Goal: Task Accomplishment & Management: Use online tool/utility

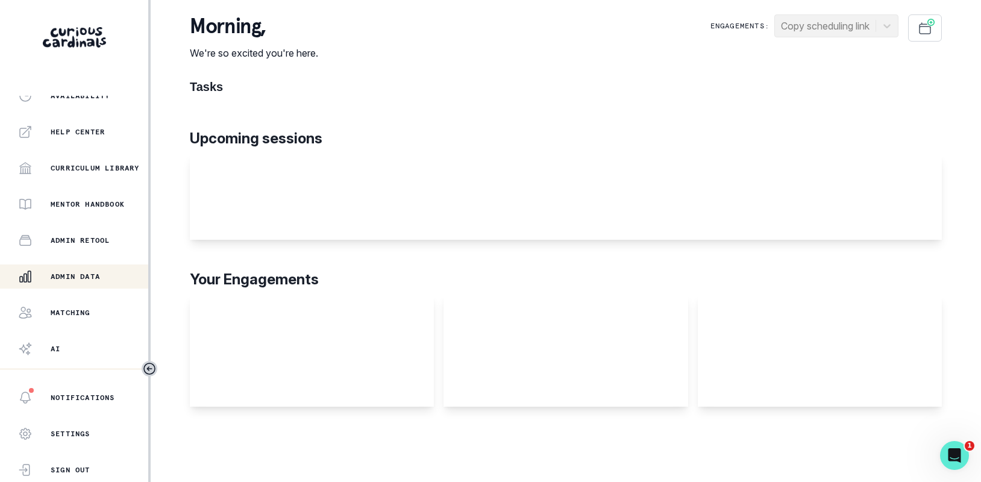
scroll to position [257, 0]
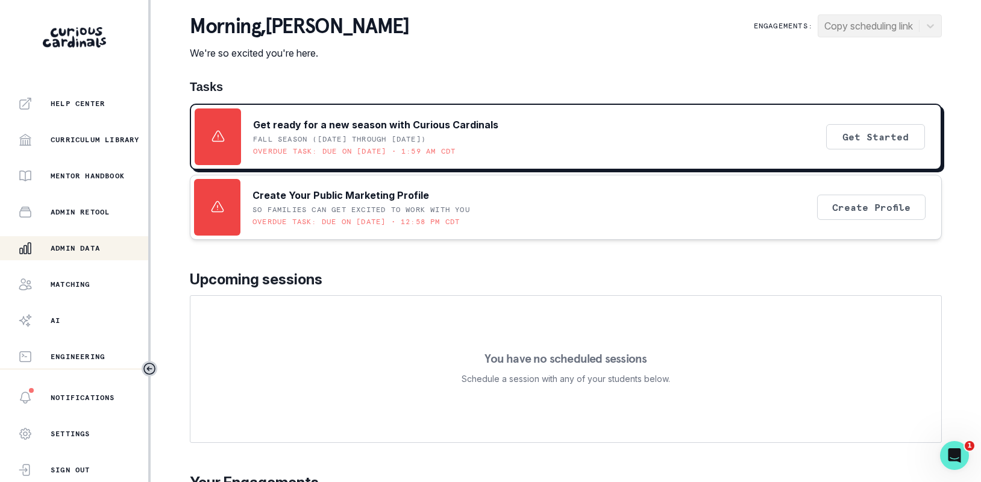
click at [56, 249] on p "Admin Data" at bounding box center [75, 248] width 49 height 10
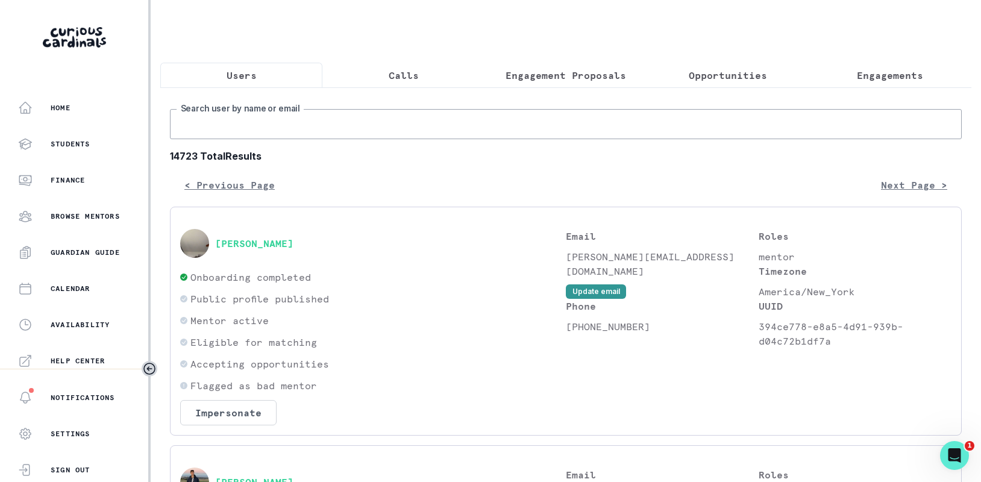
click at [288, 128] on input "Search user by name or email" at bounding box center [565, 124] width 791 height 30
type input "[PERSON_NAME]"
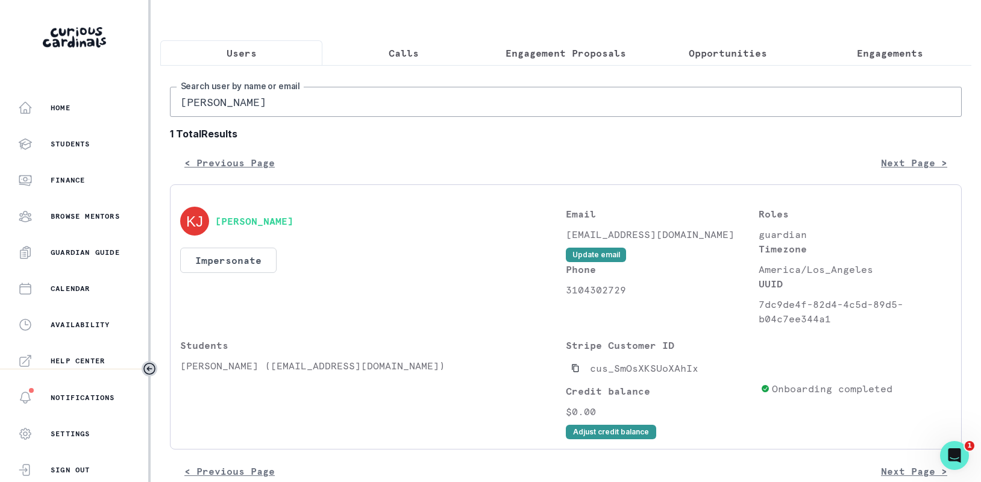
scroll to position [57, 0]
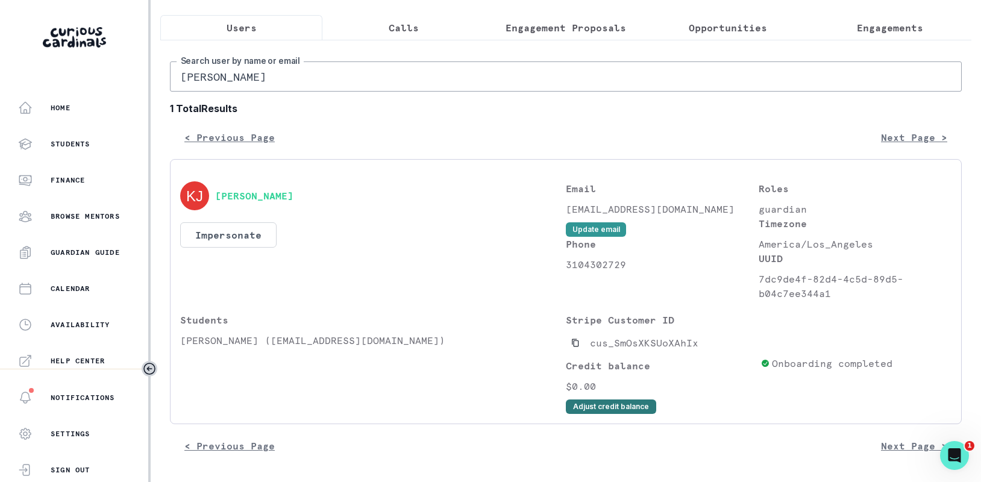
click at [585, 409] on button "Adjust credit balance" at bounding box center [611, 406] width 90 height 14
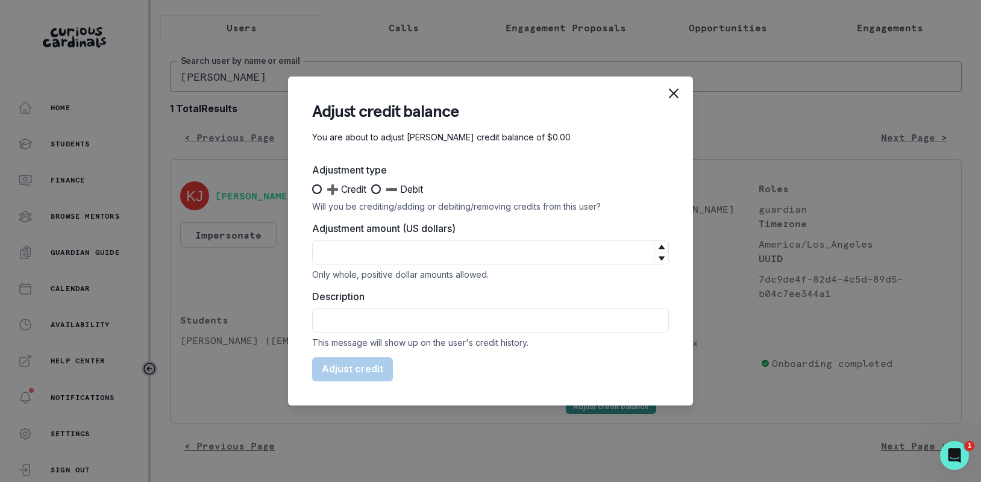
click at [328, 187] on span "➕ Credit" at bounding box center [346, 189] width 40 height 14
click at [312, 189] on input "➕ Credit" at bounding box center [311, 189] width 1 height 1
radio input "true"
click at [359, 255] on input "Adjustment amount (US dollars)" at bounding box center [490, 252] width 357 height 24
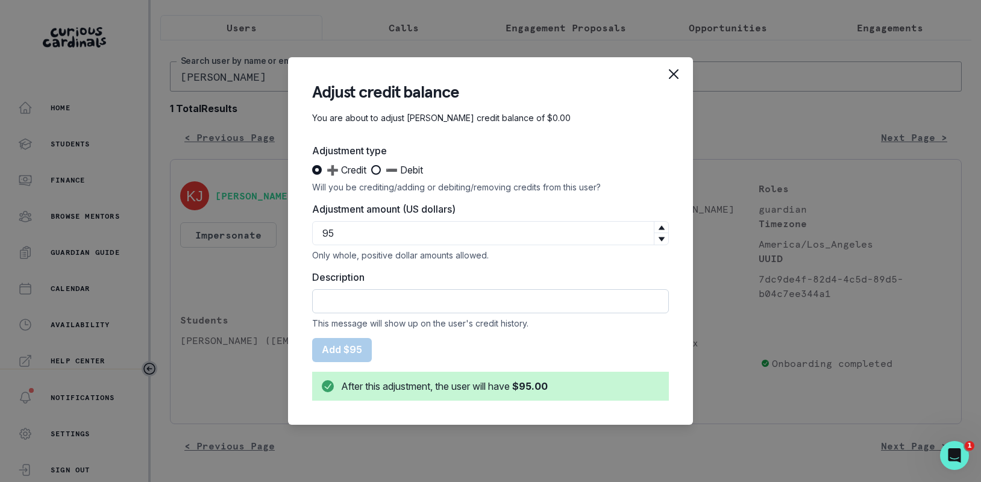
type input "95"
click at [369, 306] on input "Description" at bounding box center [490, 301] width 357 height 24
drag, startPoint x: 464, startPoint y: 304, endPoint x: 364, endPoint y: 257, distance: 110.2
click at [364, 257] on form "Adjustment type ➕ Credit ➖ Debit Will you be crediting/adding or debiting/remov…" at bounding box center [490, 271] width 357 height 257
type input "f"
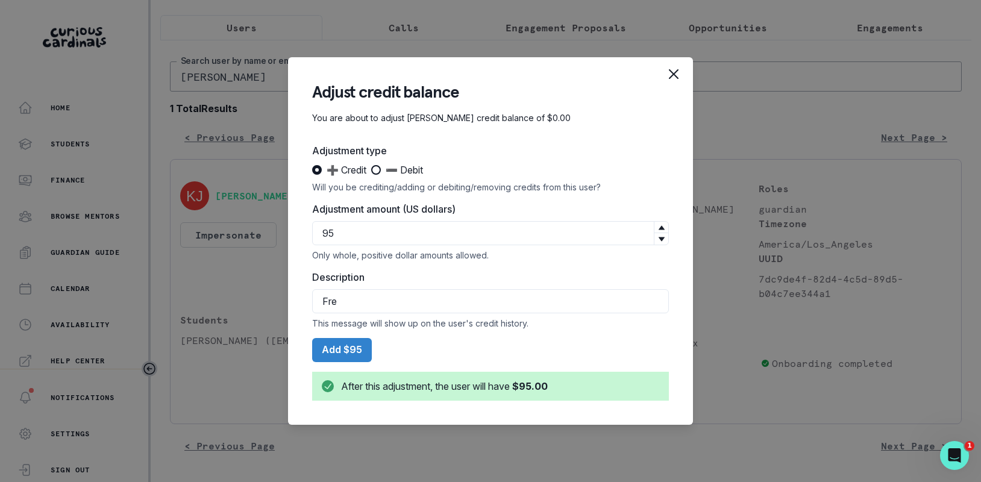
type input "Free introductory session"
click at [366, 345] on button "Add $95" at bounding box center [342, 350] width 60 height 24
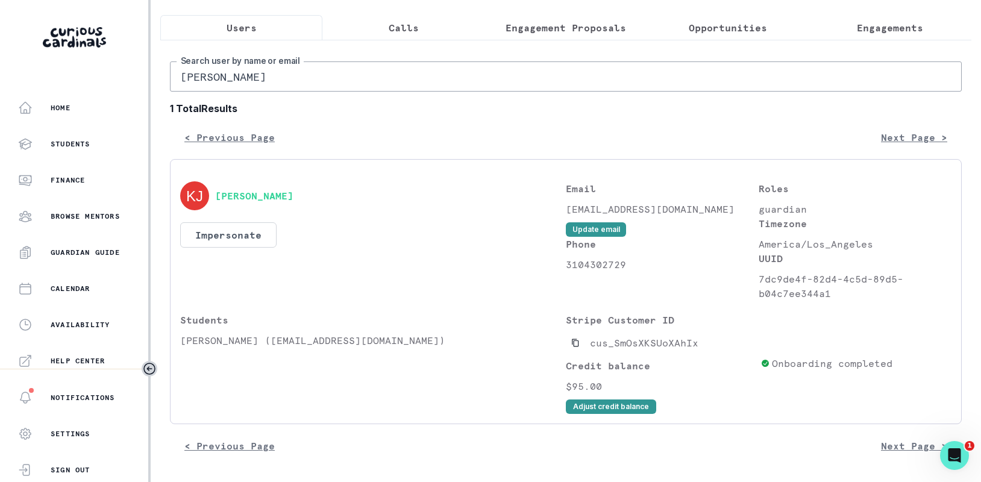
drag, startPoint x: 458, startPoint y: 88, endPoint x: 104, endPoint y: 0, distance: 364.3
click at [35, 20] on div "Home Students Finance Browse Mentors Guardian Guide Calendar Availability Help …" at bounding box center [490, 241] width 981 height 482
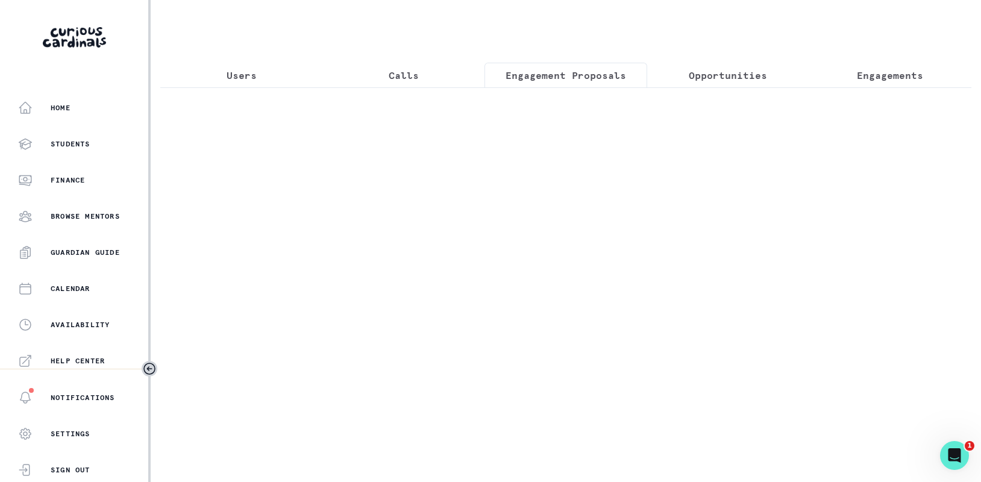
click at [578, 27] on div "Users Calls Engagement Proposals Opportunities Engagements" at bounding box center [565, 133] width 811 height 266
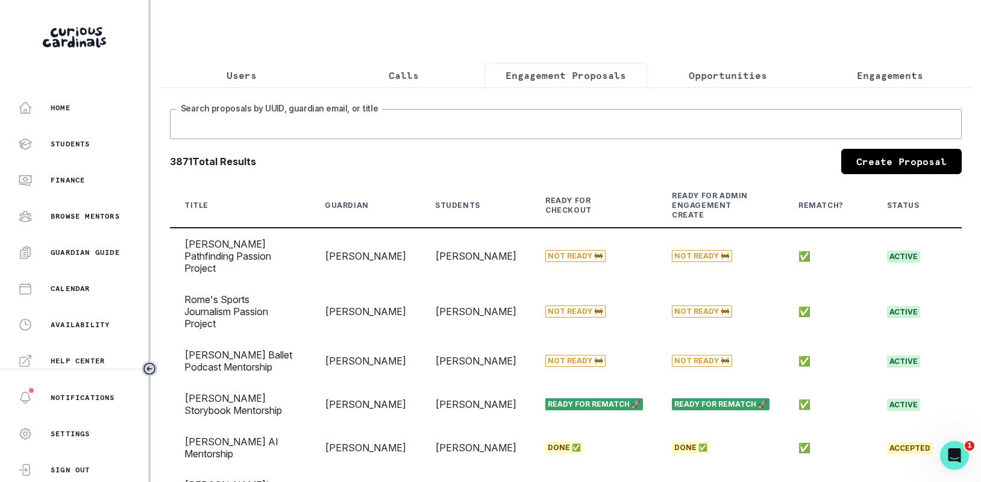
click at [653, 139] on input "Search proposals by UUID, guardian email, or title" at bounding box center [565, 124] width 791 height 30
type input "levi"
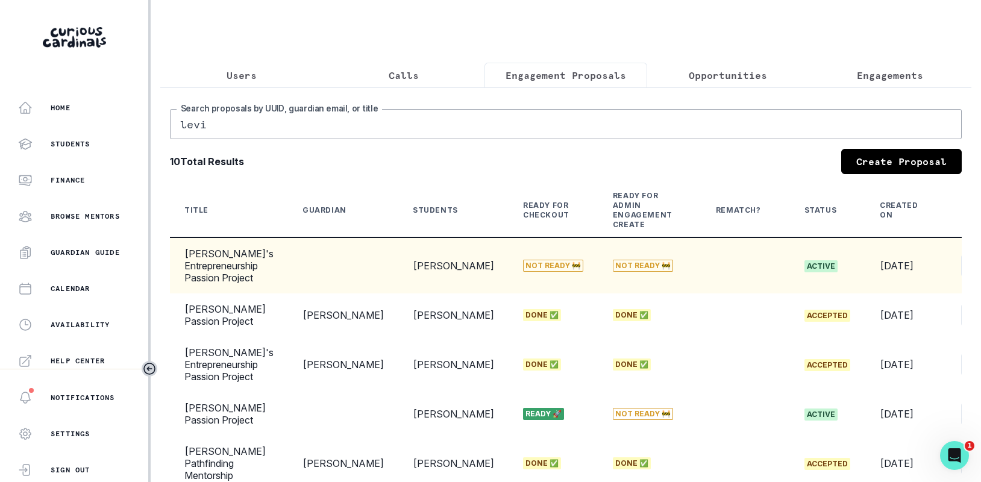
scroll to position [0, 54]
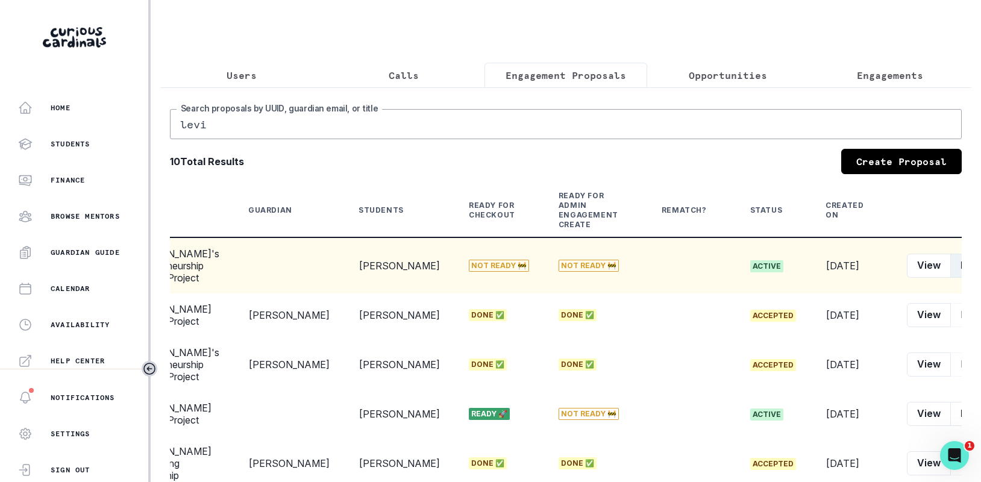
click at [950, 271] on button "Edit" at bounding box center [969, 266] width 38 height 24
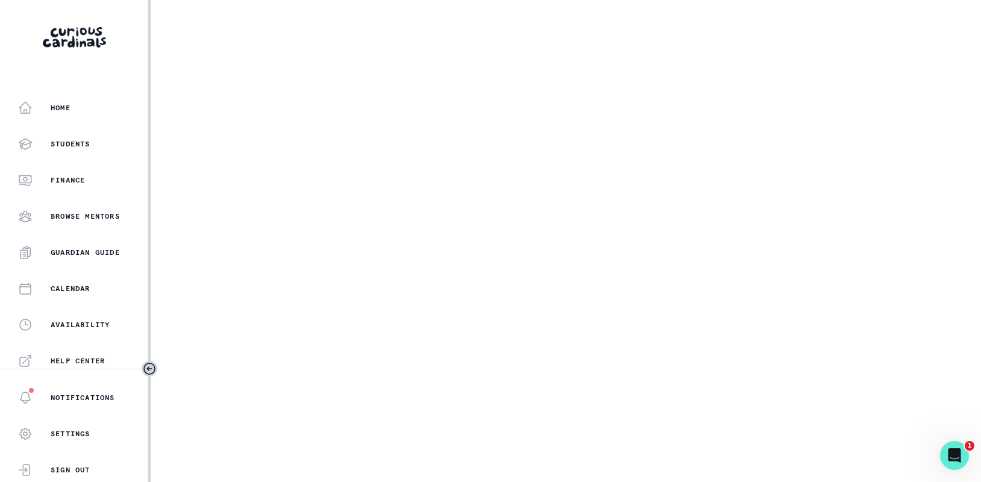
select select "b3713756-4135-4cda-87b8-2c7a26e5960c"
select select "17679a9d-70bd-407f-a820-d213157fa7d8"
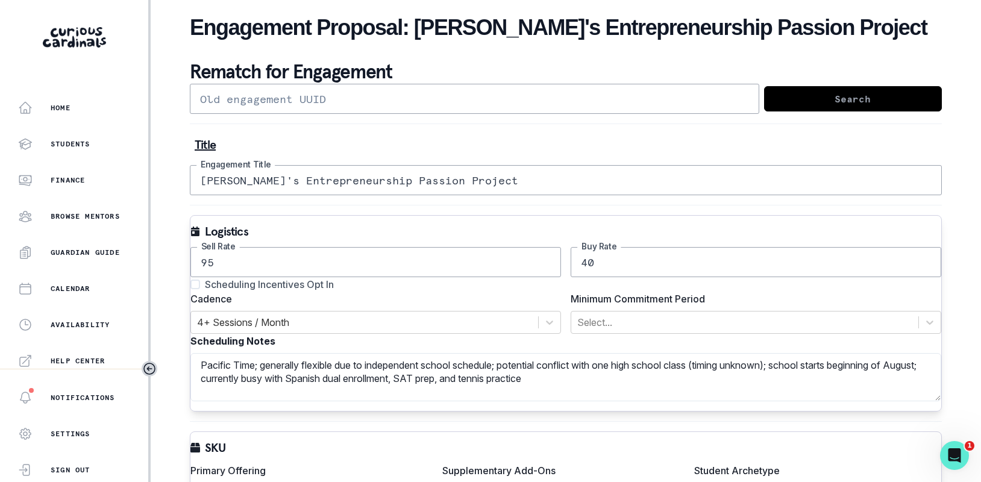
click at [266, 281] on span "Scheduling Incentives Opt In" at bounding box center [269, 284] width 129 height 14
click at [190, 284] on input "Scheduling Incentives Opt In" at bounding box center [190, 284] width 1 height 1
checkbox input "true"
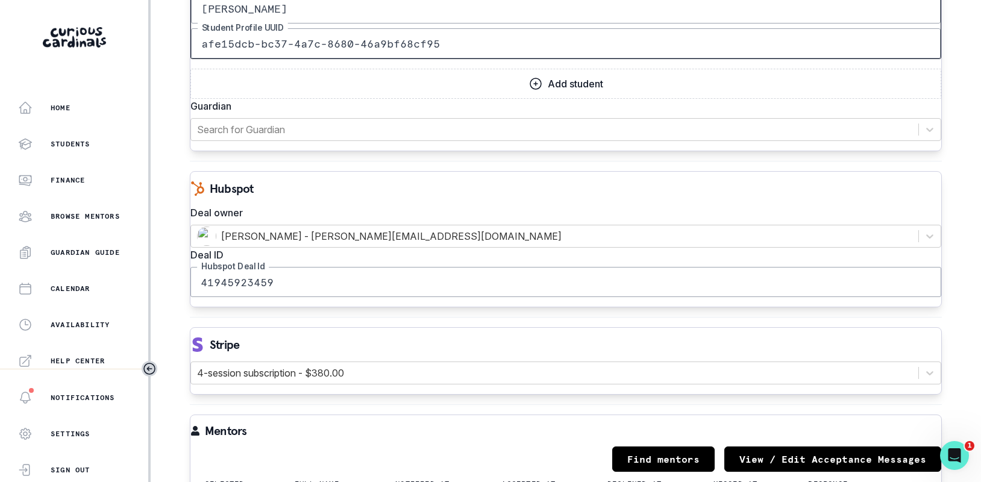
scroll to position [1022, 0]
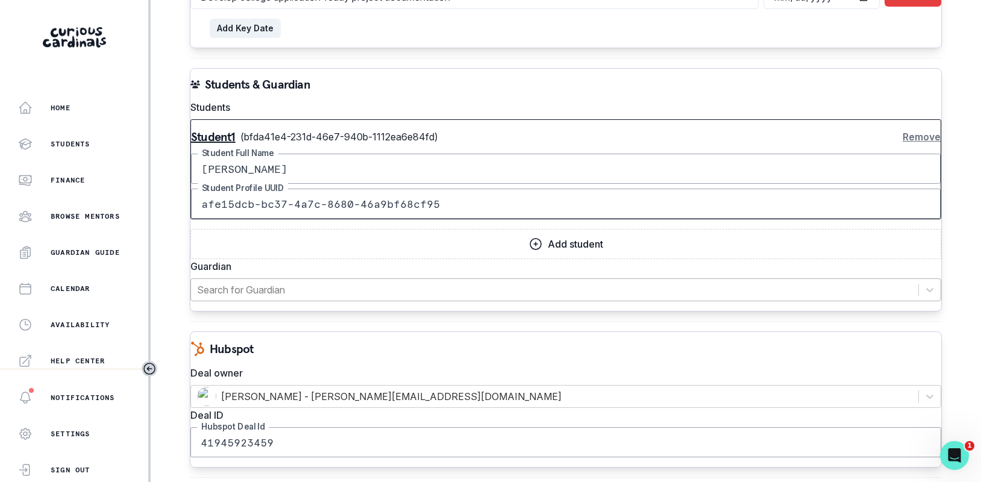
click at [443, 298] on div at bounding box center [554, 289] width 715 height 17
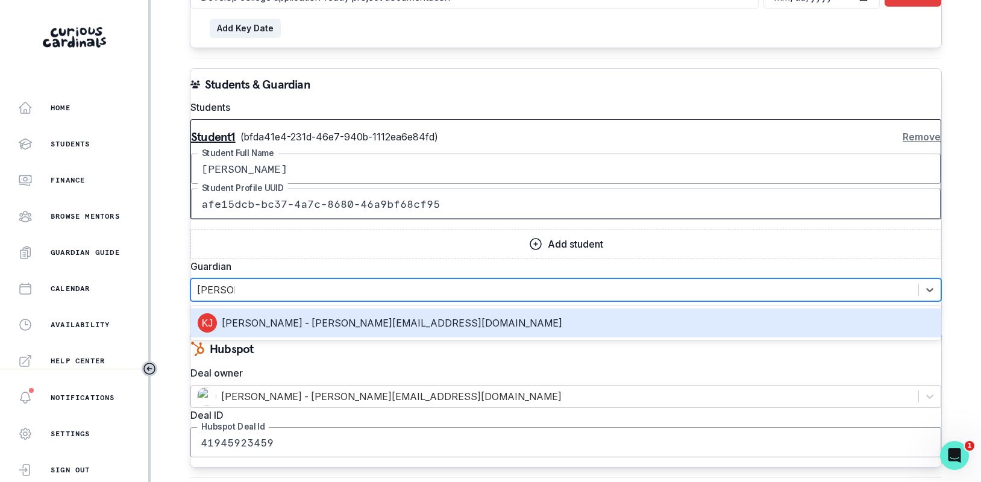
type input "[PERSON_NAME]"
click at [373, 332] on div "[PERSON_NAME] - [PERSON_NAME][EMAIL_ADDRESS][DOMAIN_NAME]" at bounding box center [566, 322] width 736 height 19
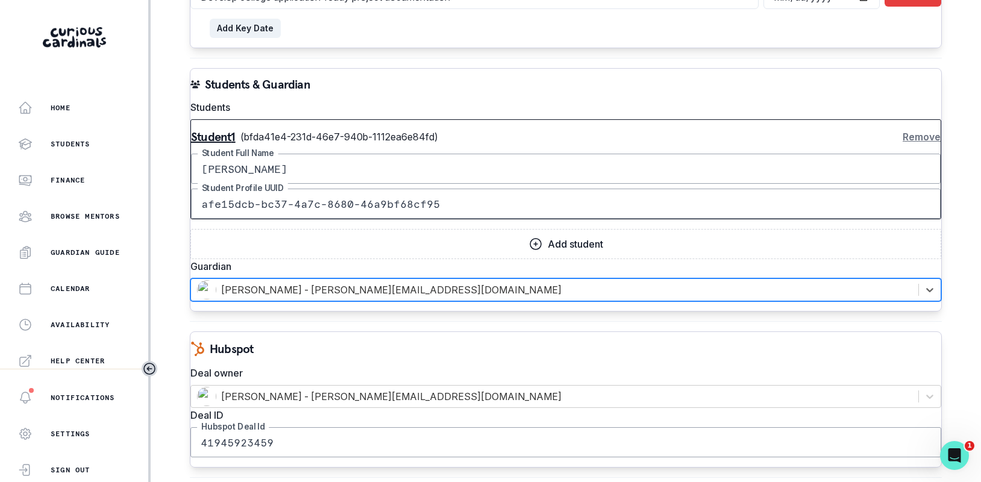
click at [902, 149] on button "Remove" at bounding box center [921, 137] width 38 height 24
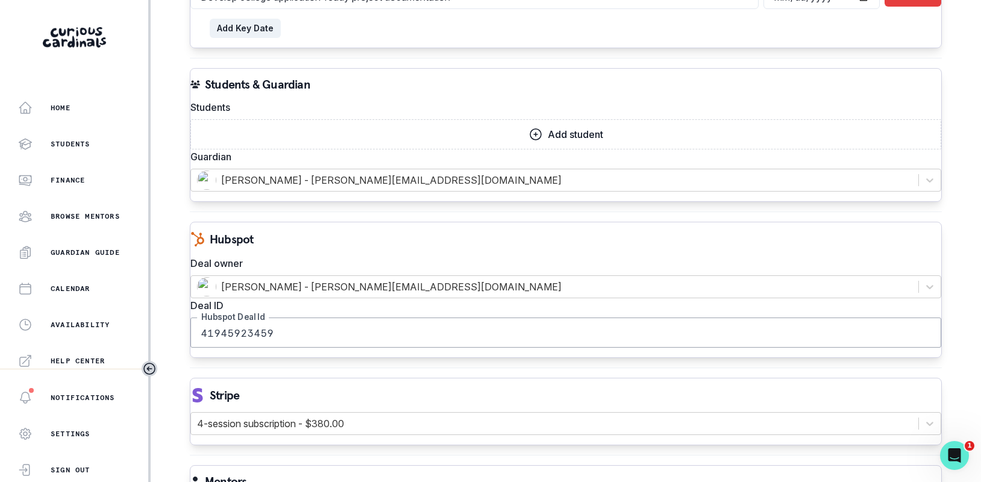
click at [660, 147] on button "Add student" at bounding box center [565, 134] width 750 height 30
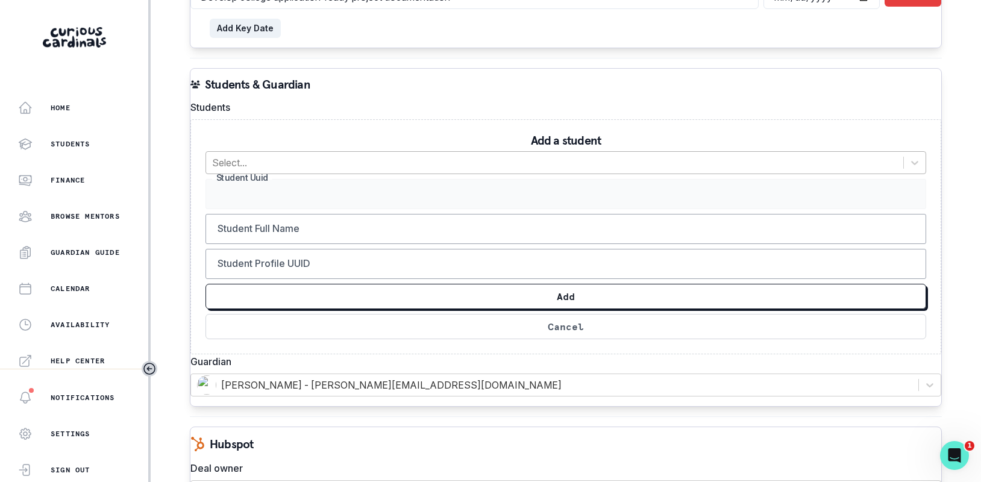
click at [590, 171] on div at bounding box center [554, 162] width 685 height 17
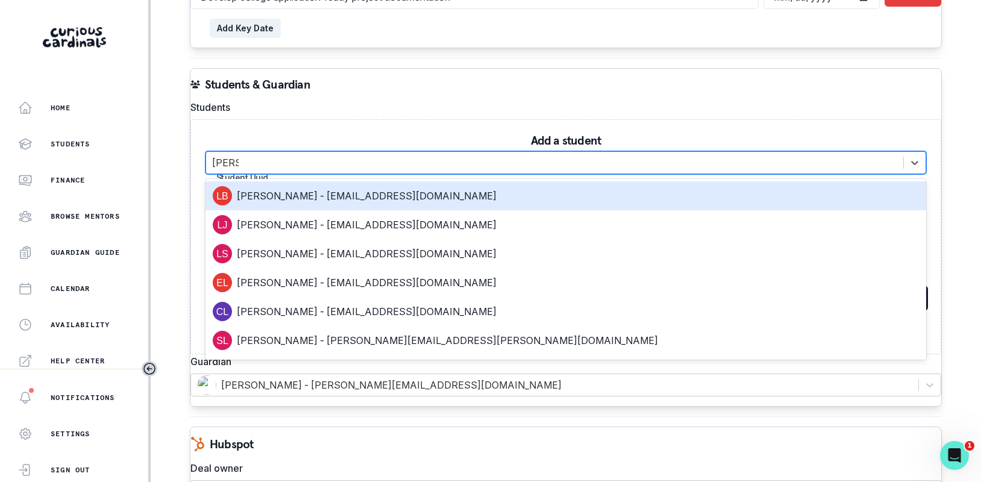
type input "[PERSON_NAME]"
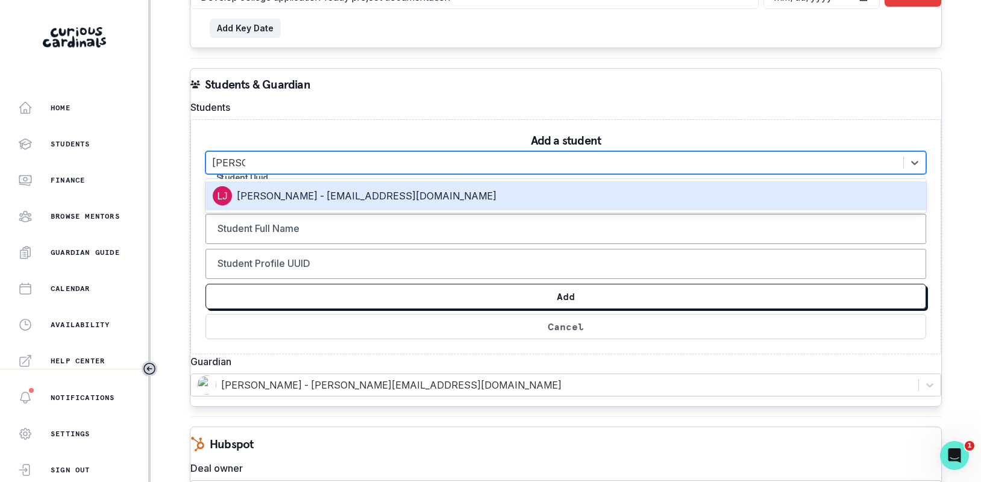
click at [569, 205] on div "[PERSON_NAME] - [EMAIL_ADDRESS][DOMAIN_NAME]" at bounding box center [566, 195] width 706 height 19
type input "bfda41e4-231d-46e7-940b-1112ea6e84fd"
type input "[PERSON_NAME]"
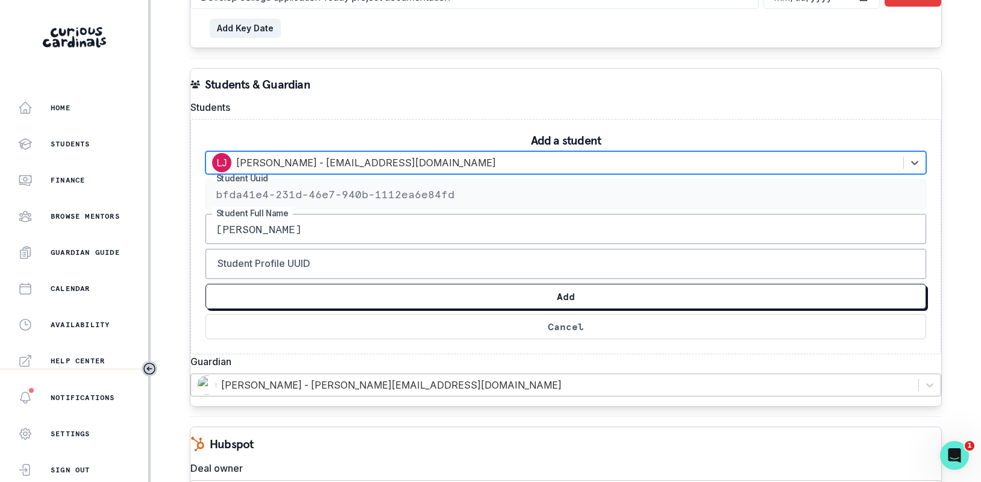
click at [587, 309] on button "Add" at bounding box center [565, 296] width 720 height 25
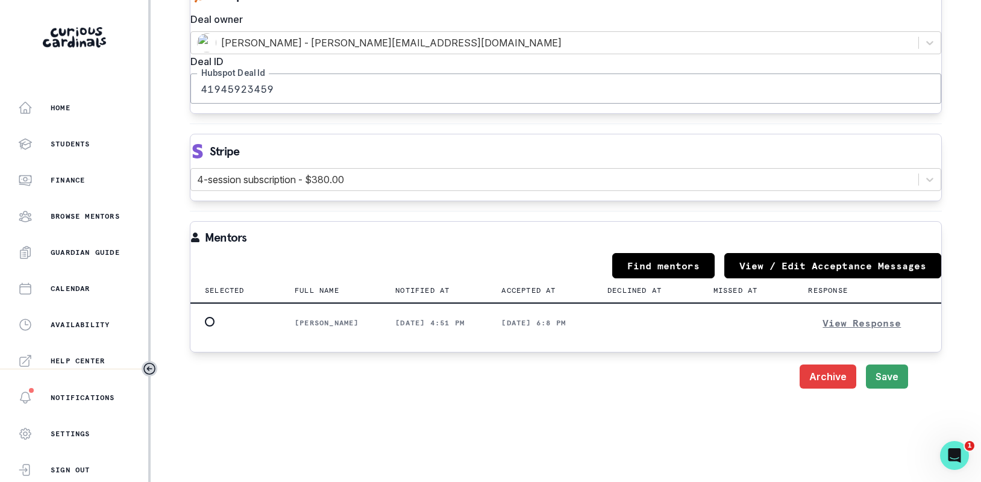
scroll to position [1428, 0]
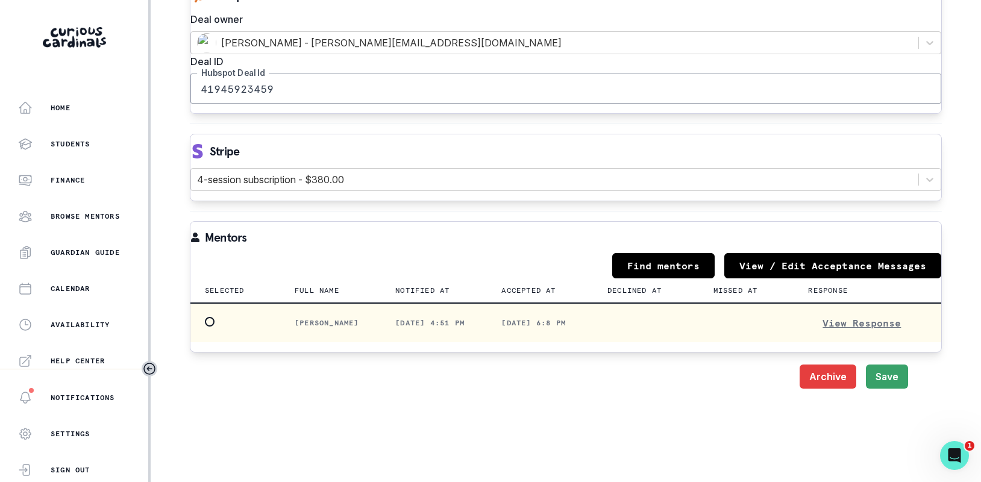
click at [214, 317] on span at bounding box center [210, 322] width 10 height 10
click at [205, 322] on input "radio" at bounding box center [204, 322] width 1 height 1
click at [888, 364] on button "Save" at bounding box center [886, 376] width 42 height 24
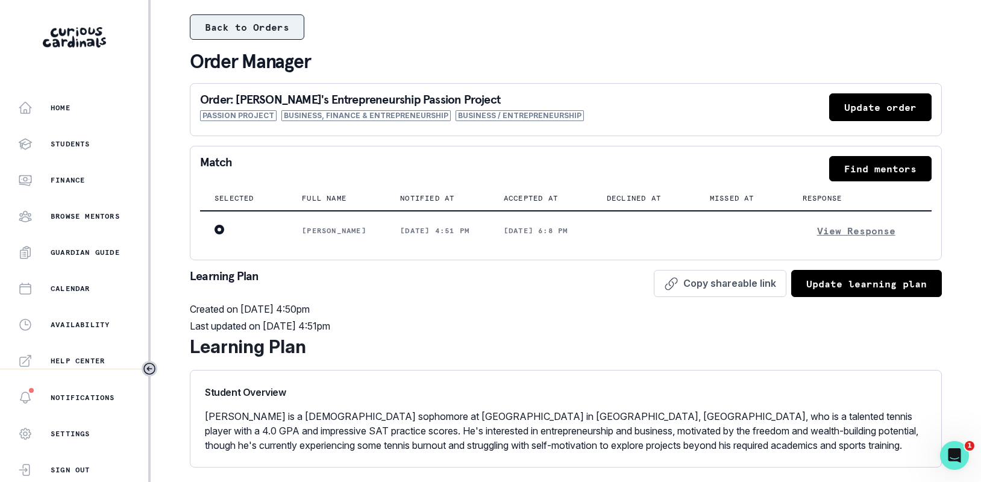
click at [221, 32] on button "Back to Orders" at bounding box center [247, 26] width 114 height 25
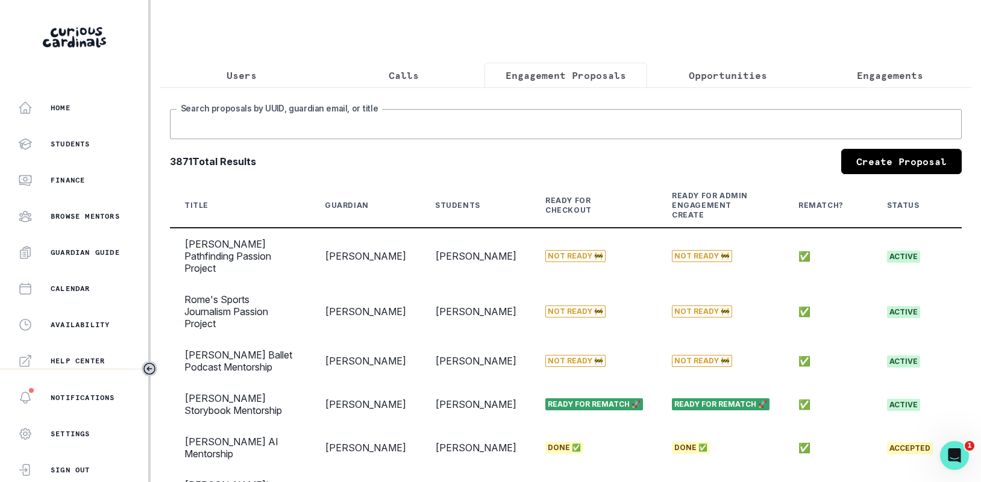
click at [500, 137] on input "Search proposals by UUID, guardian email, or title" at bounding box center [565, 124] width 791 height 30
type input "levi"
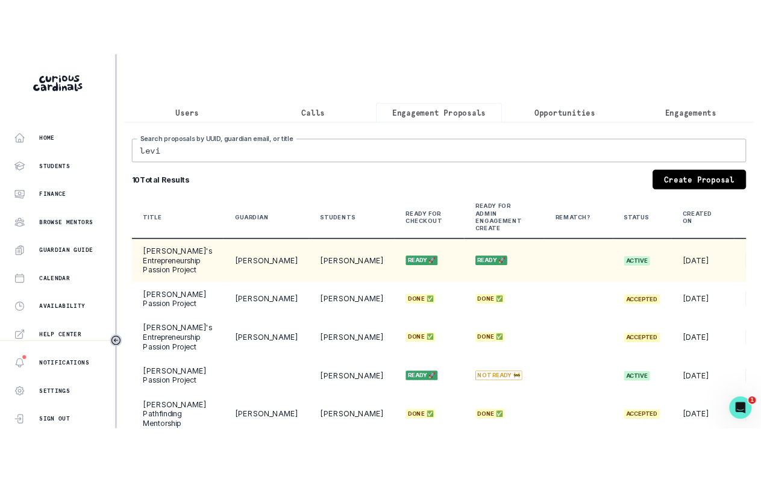
scroll to position [0, 54]
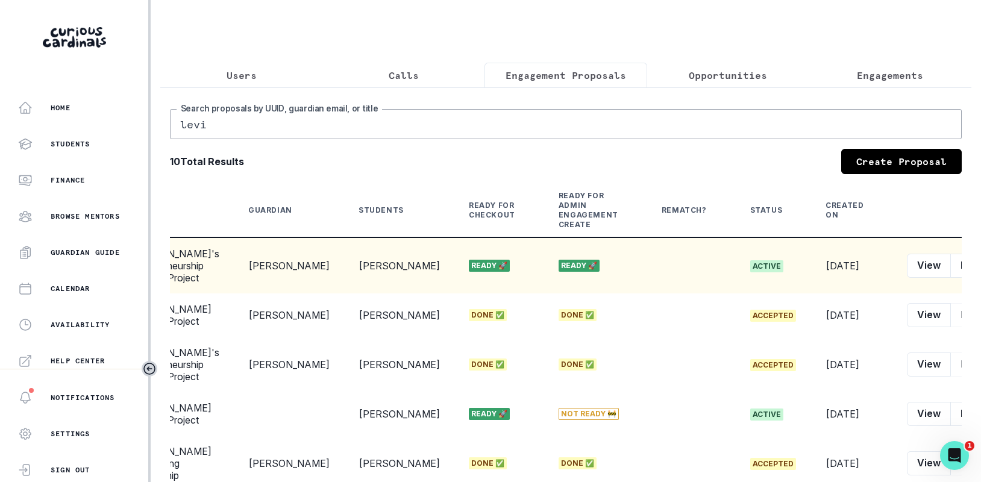
click at [980, 270] on icon "row menu" at bounding box center [999, 266] width 10 height 10
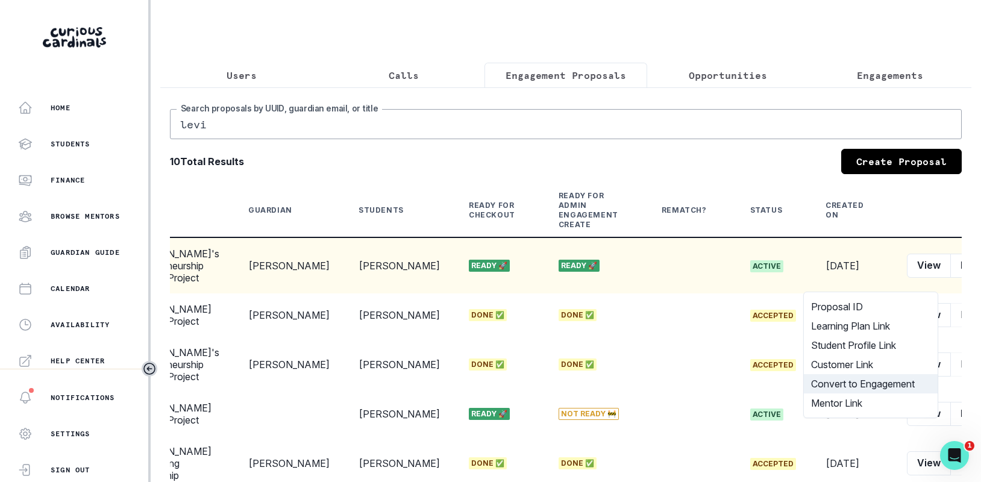
click at [884, 383] on button "Convert to Engagement" at bounding box center [870, 383] width 134 height 19
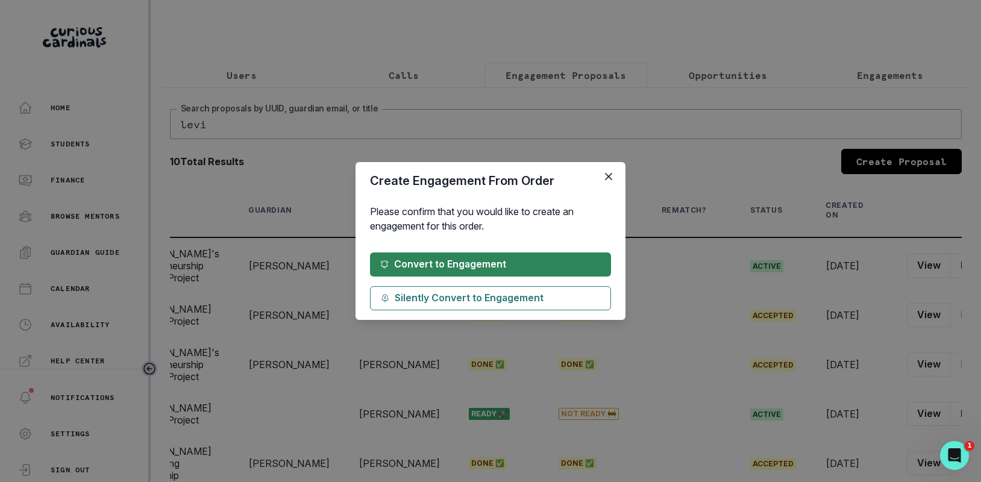
click at [540, 270] on button "Convert to Engagement" at bounding box center [490, 264] width 241 height 24
